Goal: Find specific page/section: Find specific page/section

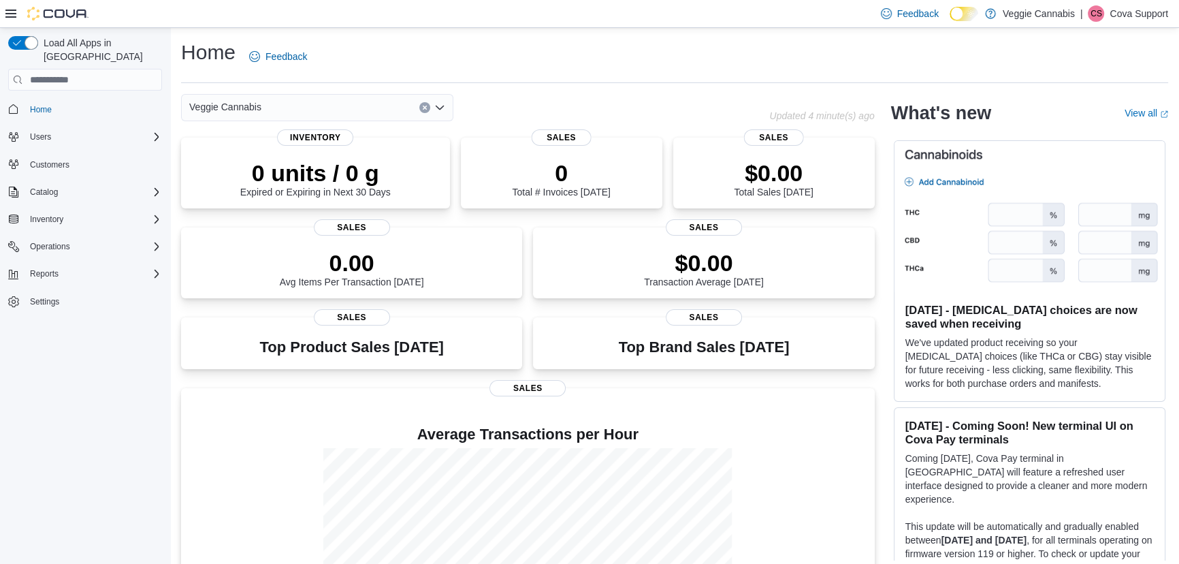
click at [1137, 18] on p "Cova Support" at bounding box center [1138, 13] width 59 height 16
click at [1104, 136] on button "Sign Out" at bounding box center [1099, 131] width 125 height 22
